Goal: Task Accomplishment & Management: Use online tool/utility

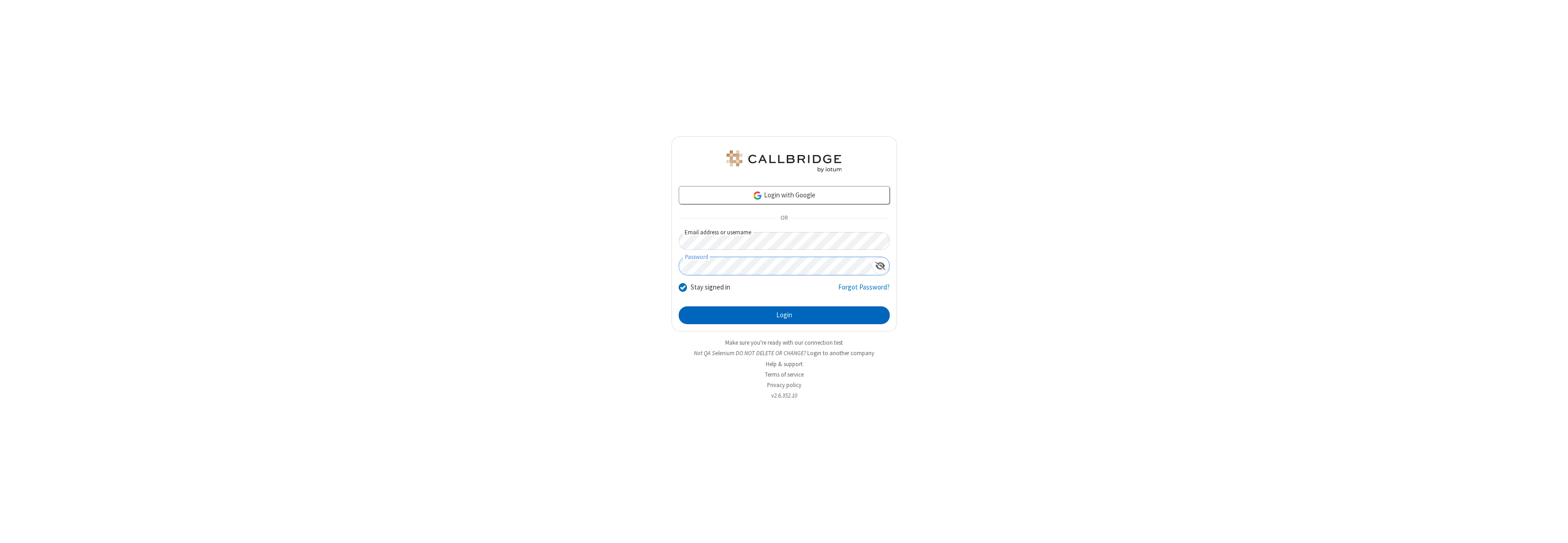
click at [784, 315] on button "Login" at bounding box center [784, 315] width 211 height 18
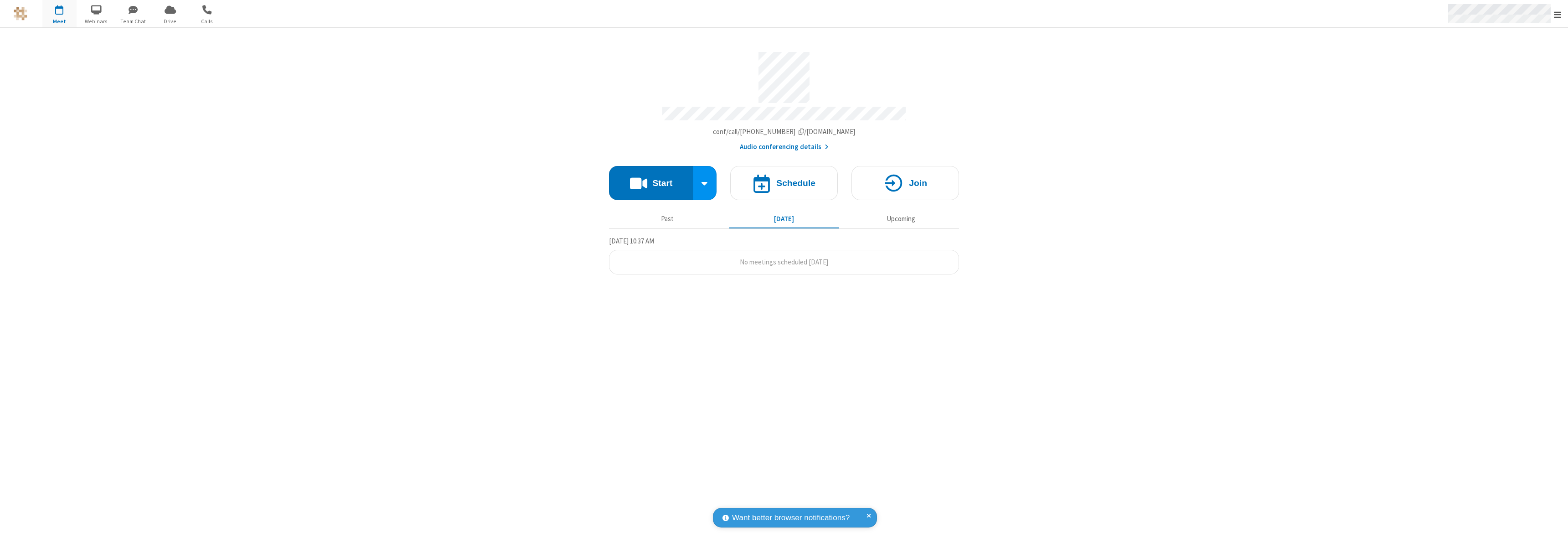
click at [1557, 14] on span "Open menu" at bounding box center [1557, 14] width 7 height 9
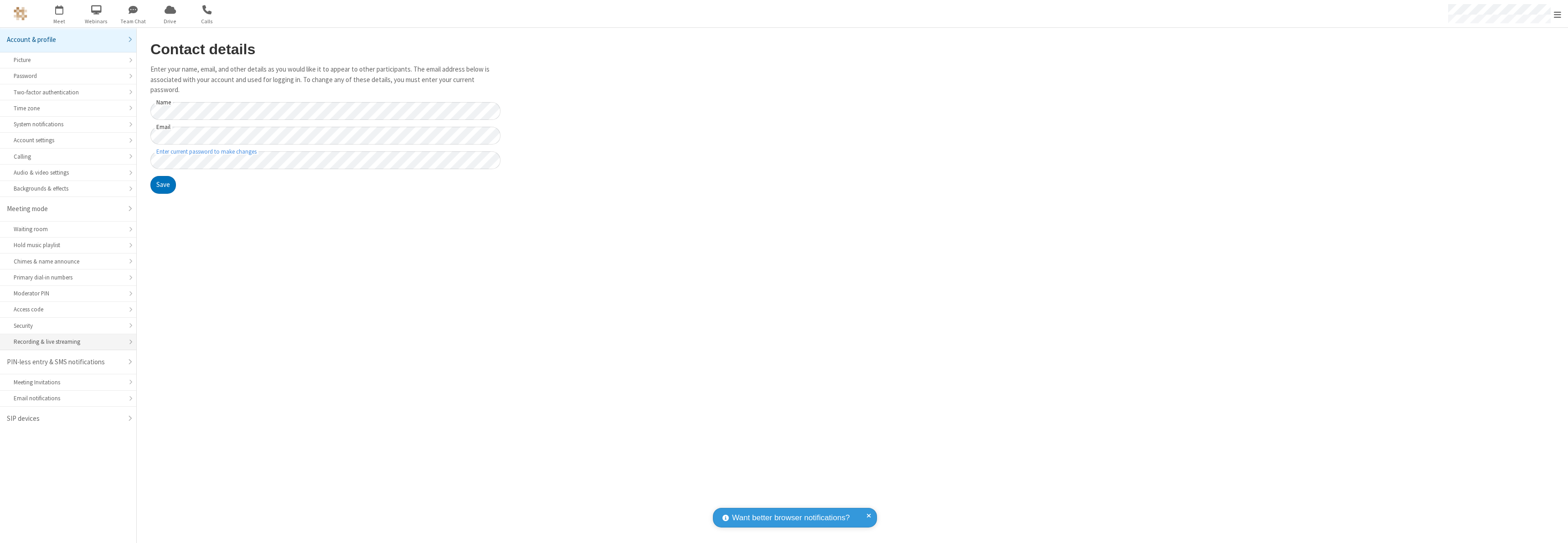
click at [68, 341] on div "Recording & live streaming" at bounding box center [69, 341] width 109 height 9
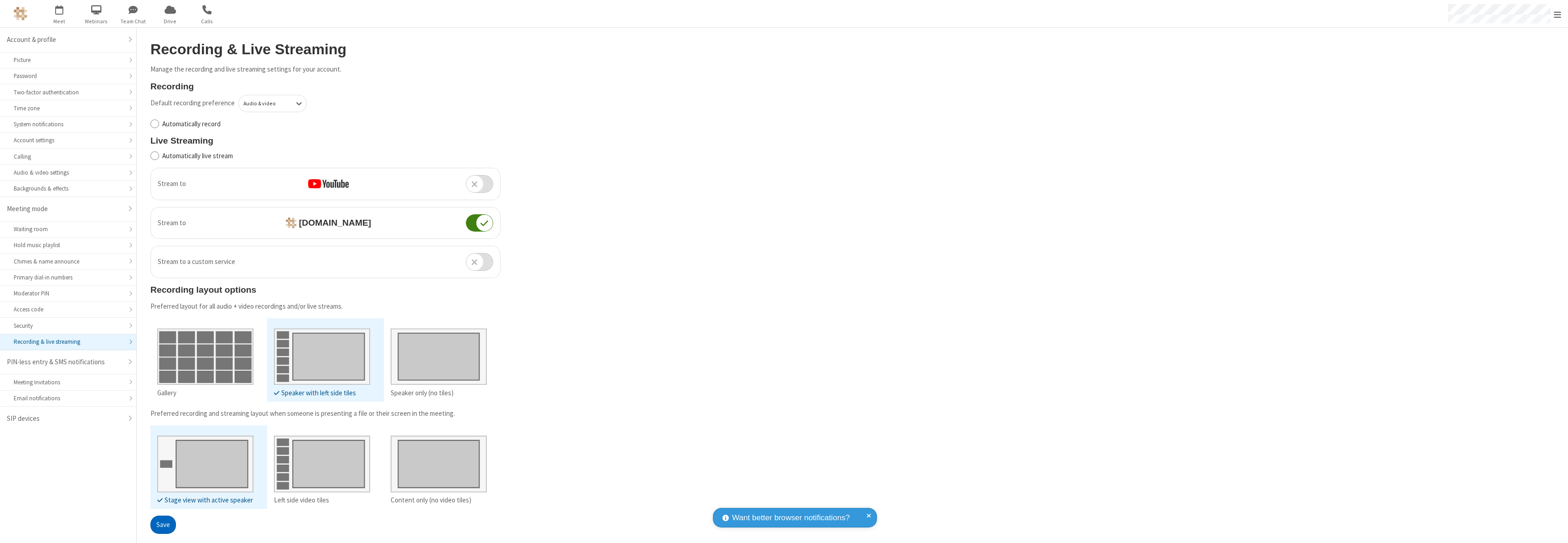
click at [163, 524] on button "Save" at bounding box center [163, 525] width 26 height 18
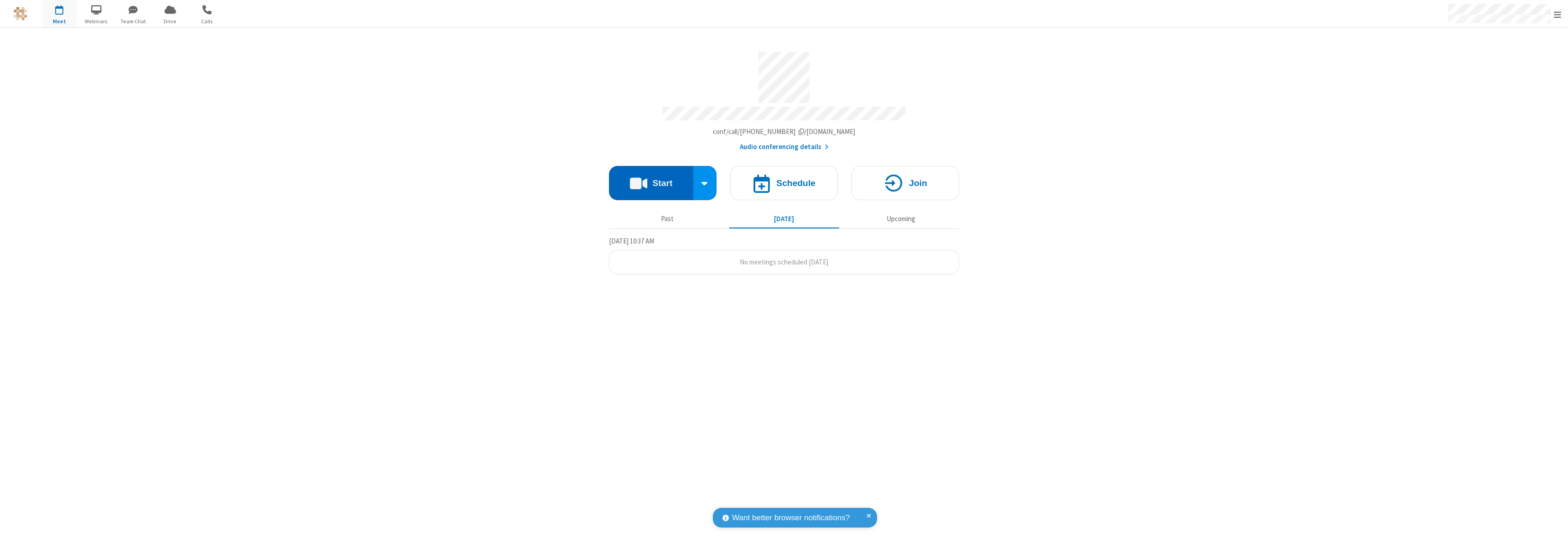
click at [651, 179] on button "Start" at bounding box center [651, 182] width 85 height 34
